Goal: Browse casually: Explore the website without a specific task or goal

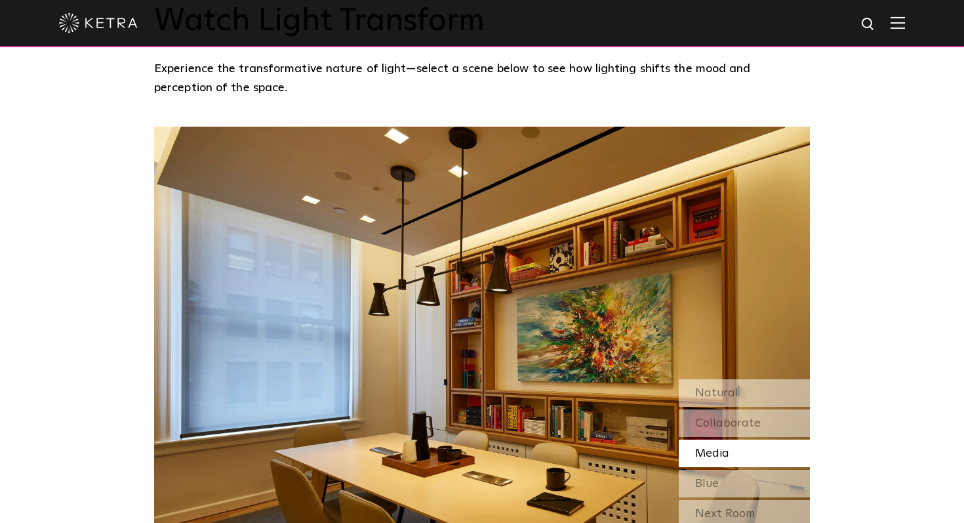
scroll to position [1080, 0]
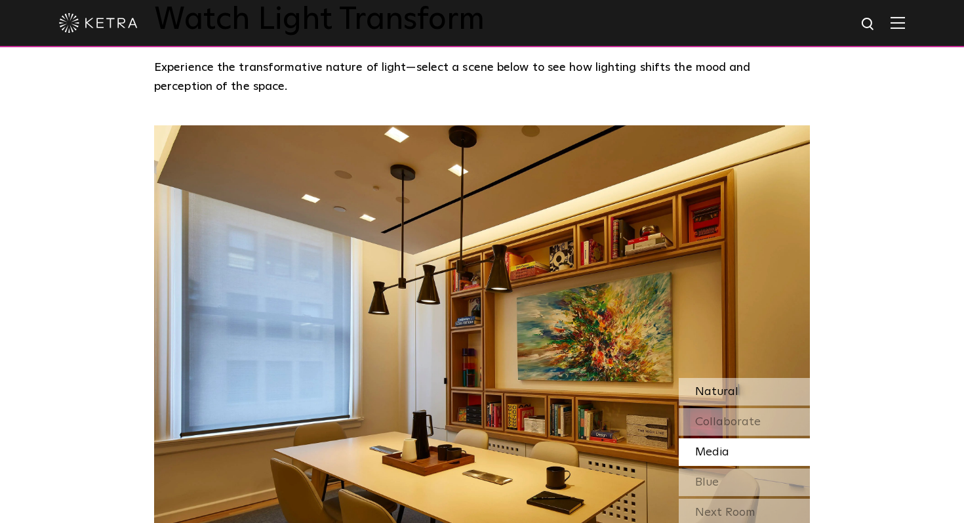
click at [741, 378] on div "Natural" at bounding box center [744, 392] width 131 height 28
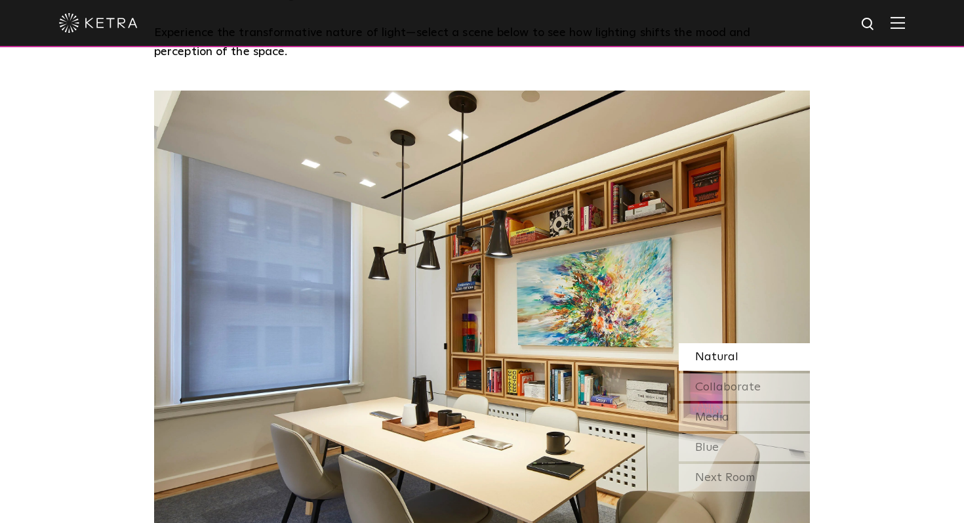
scroll to position [1116, 0]
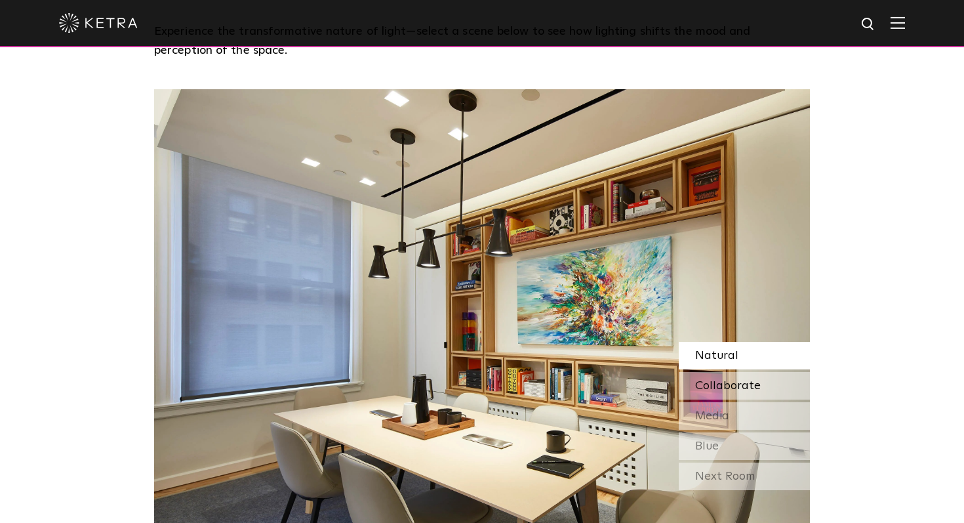
click at [753, 380] on span "Collaborate" at bounding box center [728, 386] width 66 height 12
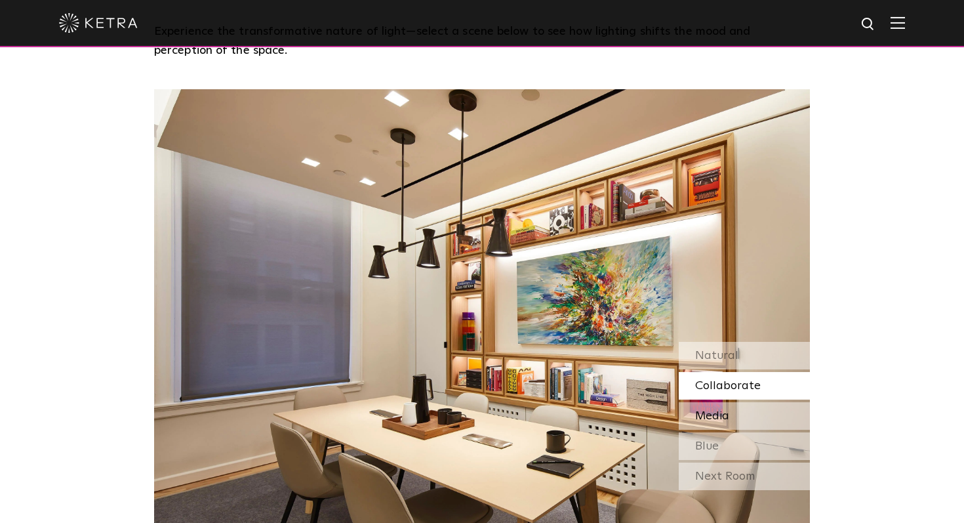
click at [750, 402] on div "Media" at bounding box center [744, 416] width 131 height 28
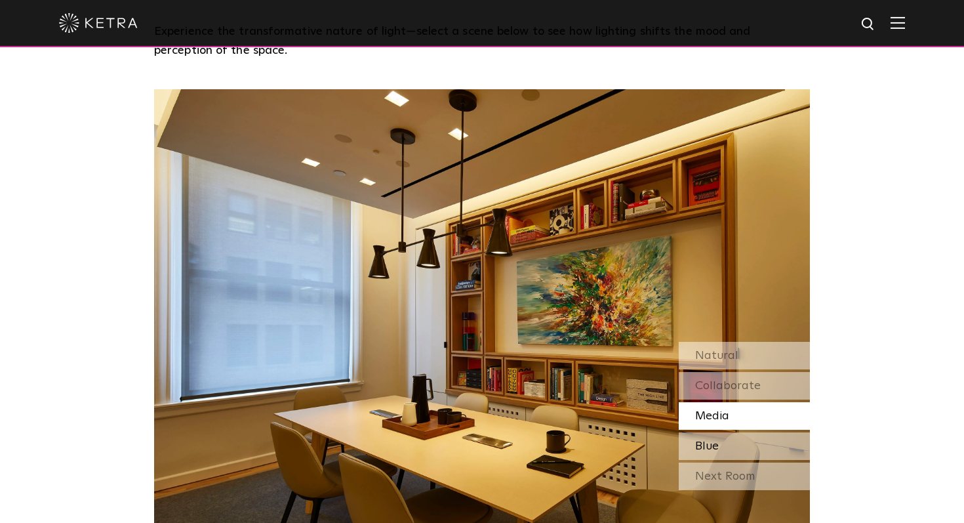
click at [743, 432] on div "Blue" at bounding box center [744, 446] width 131 height 28
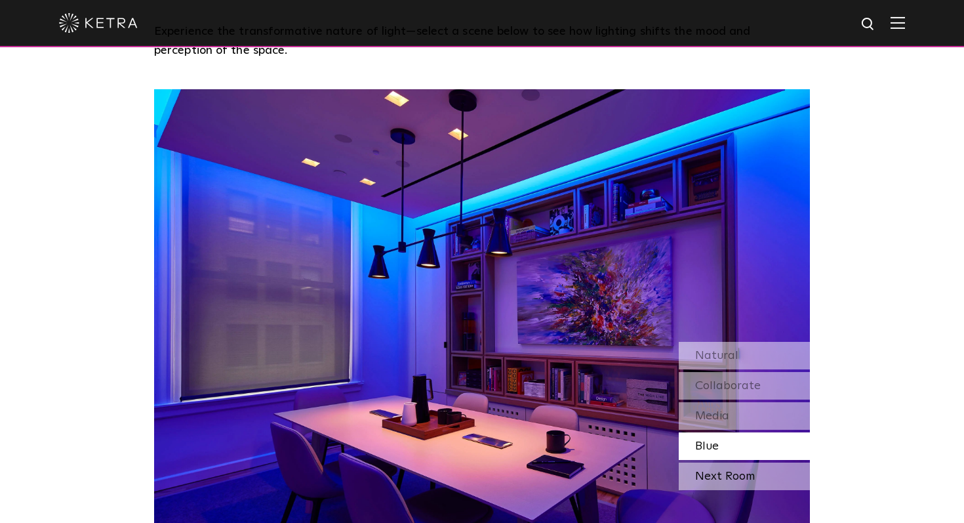
click at [735, 462] on div "Next Room" at bounding box center [744, 476] width 131 height 28
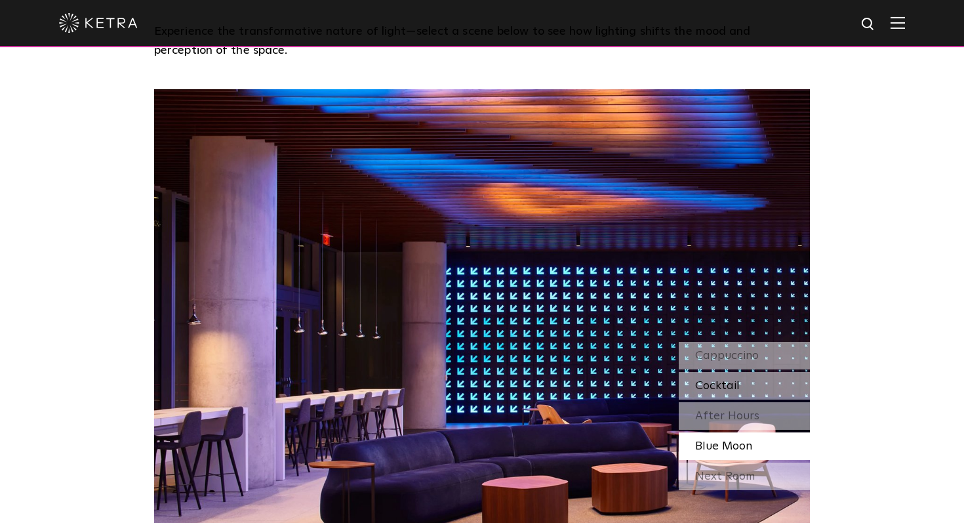
click at [765, 372] on div "Cocktail" at bounding box center [744, 386] width 131 height 28
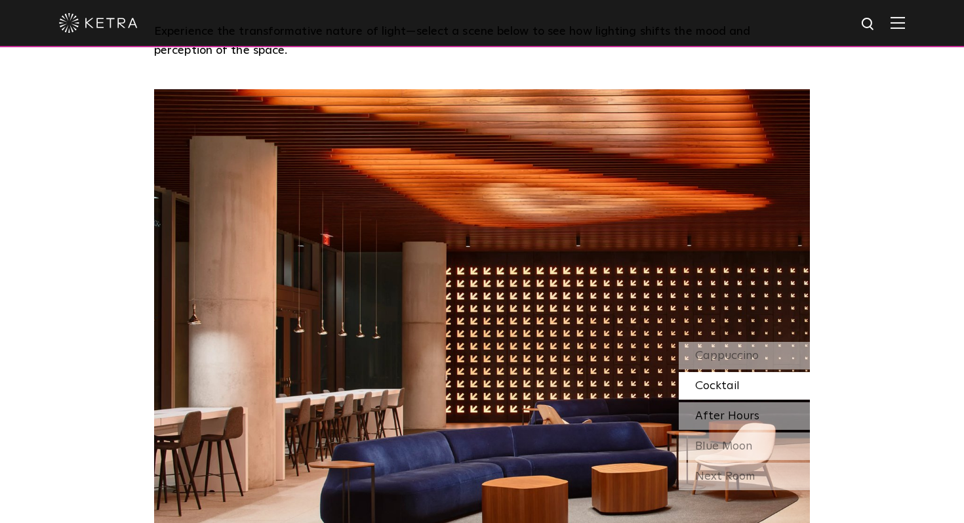
click at [748, 410] on span "After Hours" at bounding box center [727, 416] width 64 height 12
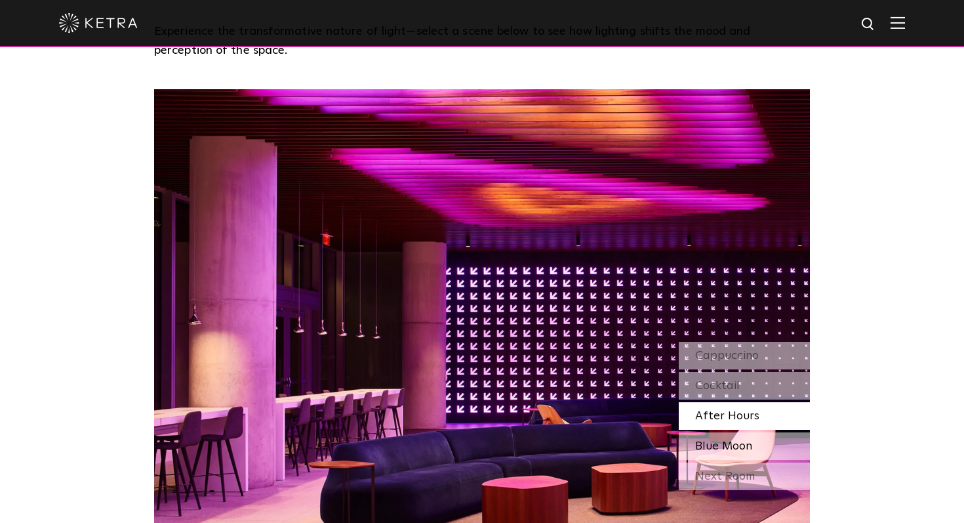
click at [741, 432] on div "Blue Moon" at bounding box center [744, 446] width 131 height 28
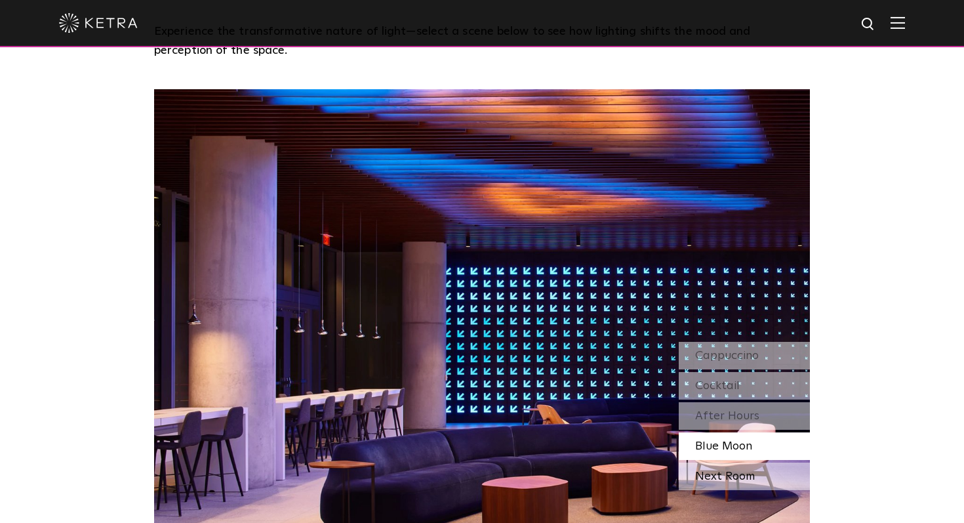
click at [735, 462] on div "Next Room" at bounding box center [744, 476] width 131 height 28
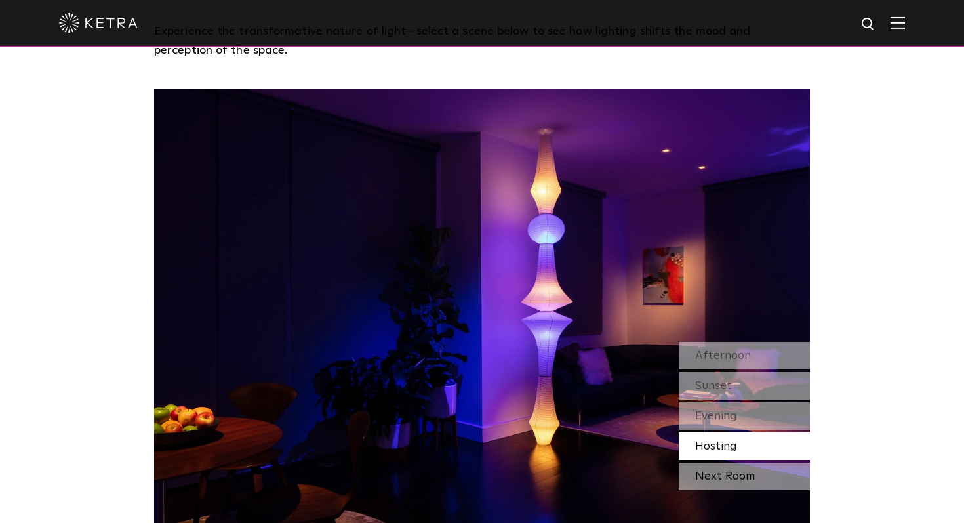
click at [750, 462] on div "Next Room" at bounding box center [744, 476] width 131 height 28
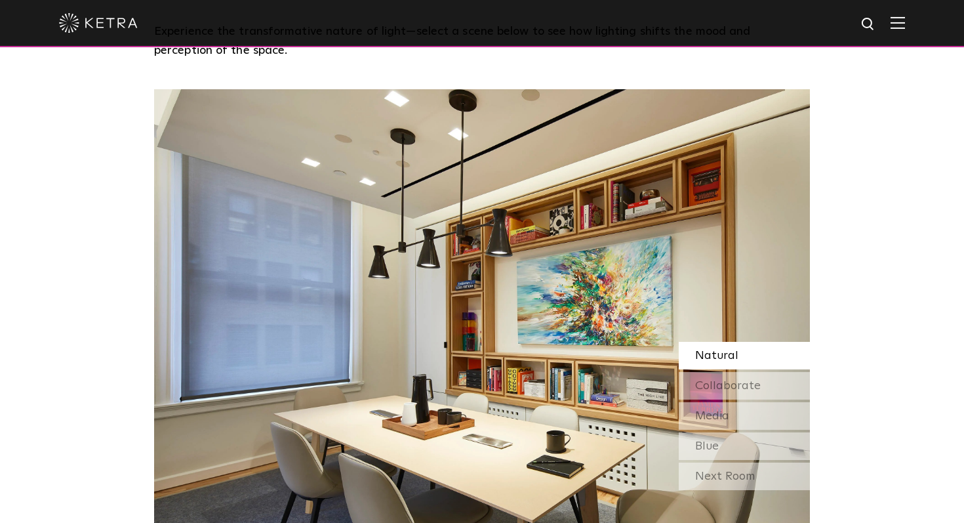
click at [750, 462] on div "Next Room" at bounding box center [744, 476] width 131 height 28
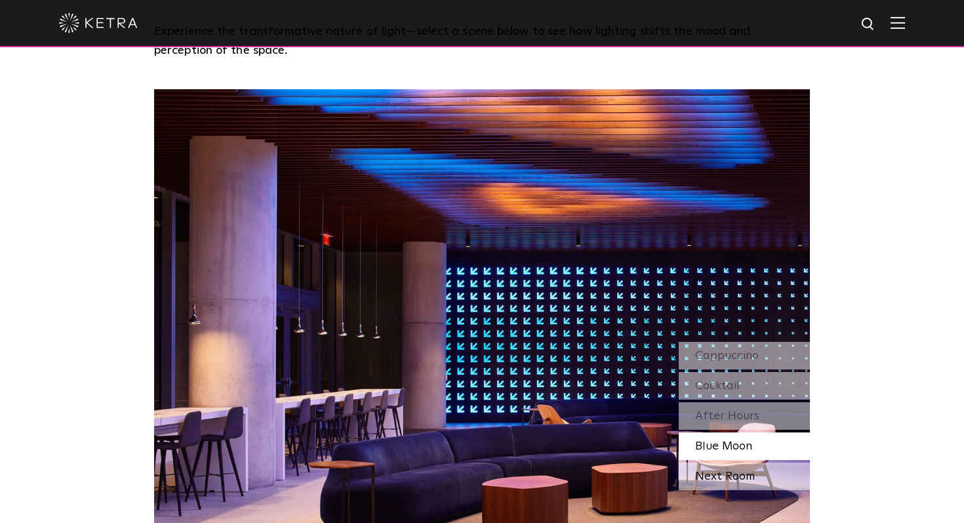
click at [750, 462] on div "Next Room" at bounding box center [744, 476] width 131 height 28
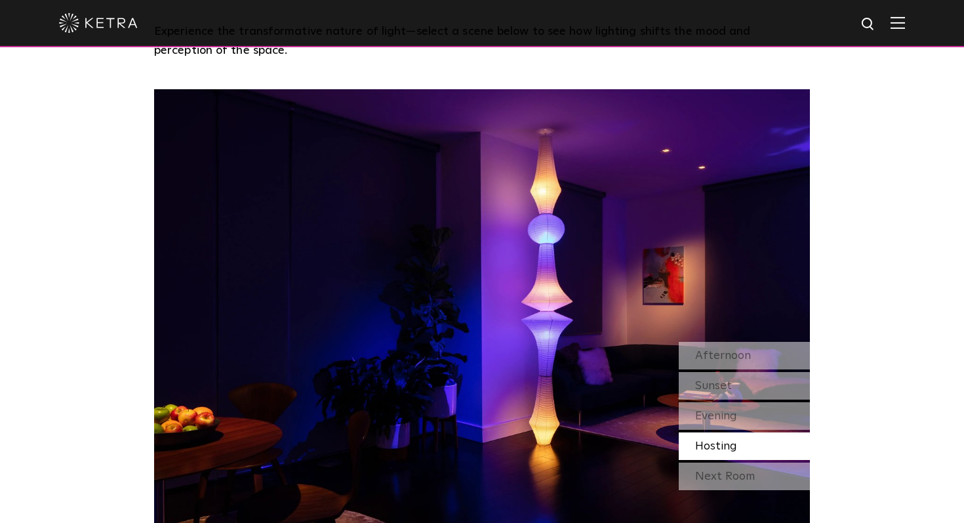
click at [750, 462] on div "Next Room" at bounding box center [744, 476] width 131 height 28
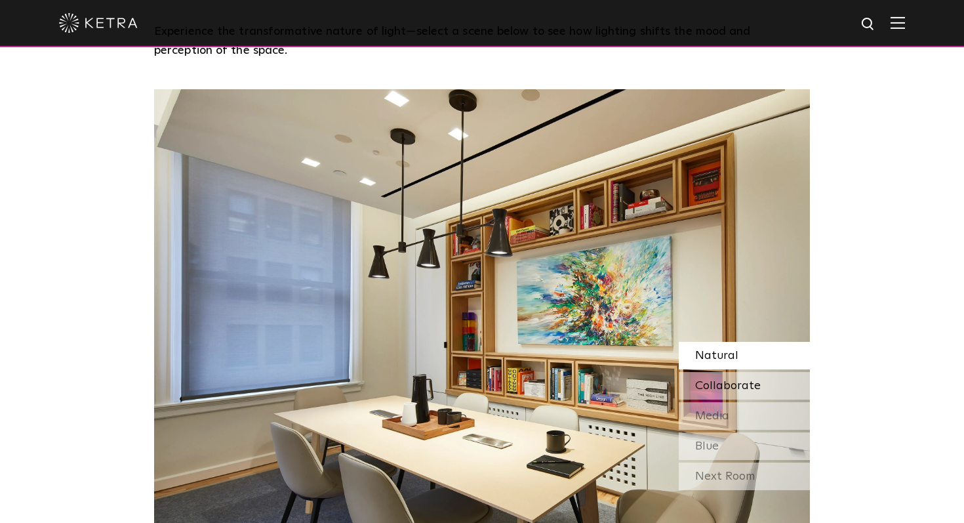
click at [754, 372] on div "Collaborate" at bounding box center [744, 386] width 131 height 28
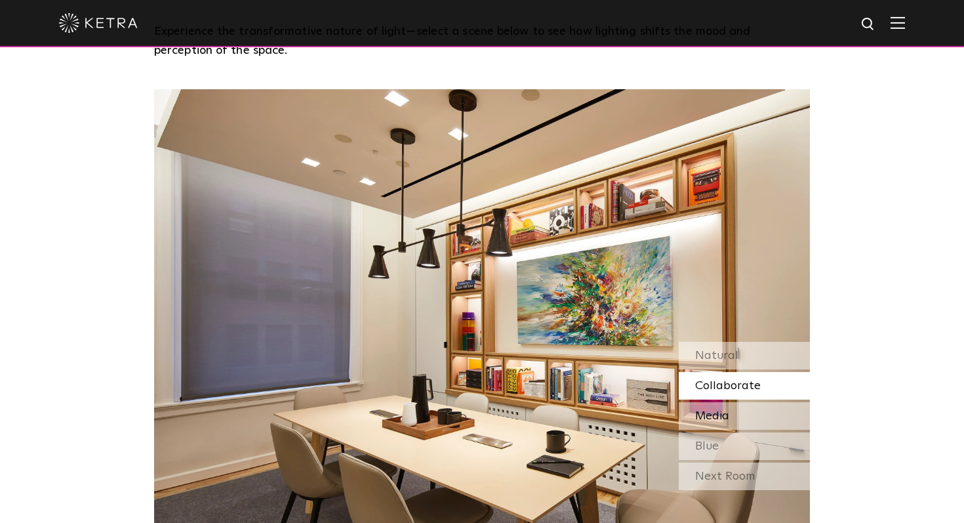
click at [748, 402] on div "Media" at bounding box center [744, 416] width 131 height 28
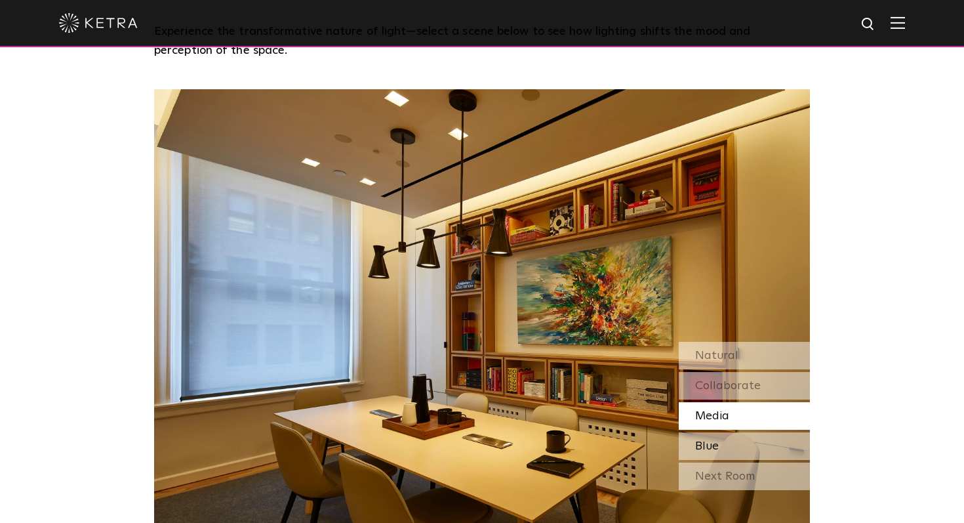
click at [743, 432] on div "Blue" at bounding box center [744, 446] width 131 height 28
